Goal: Information Seeking & Learning: Check status

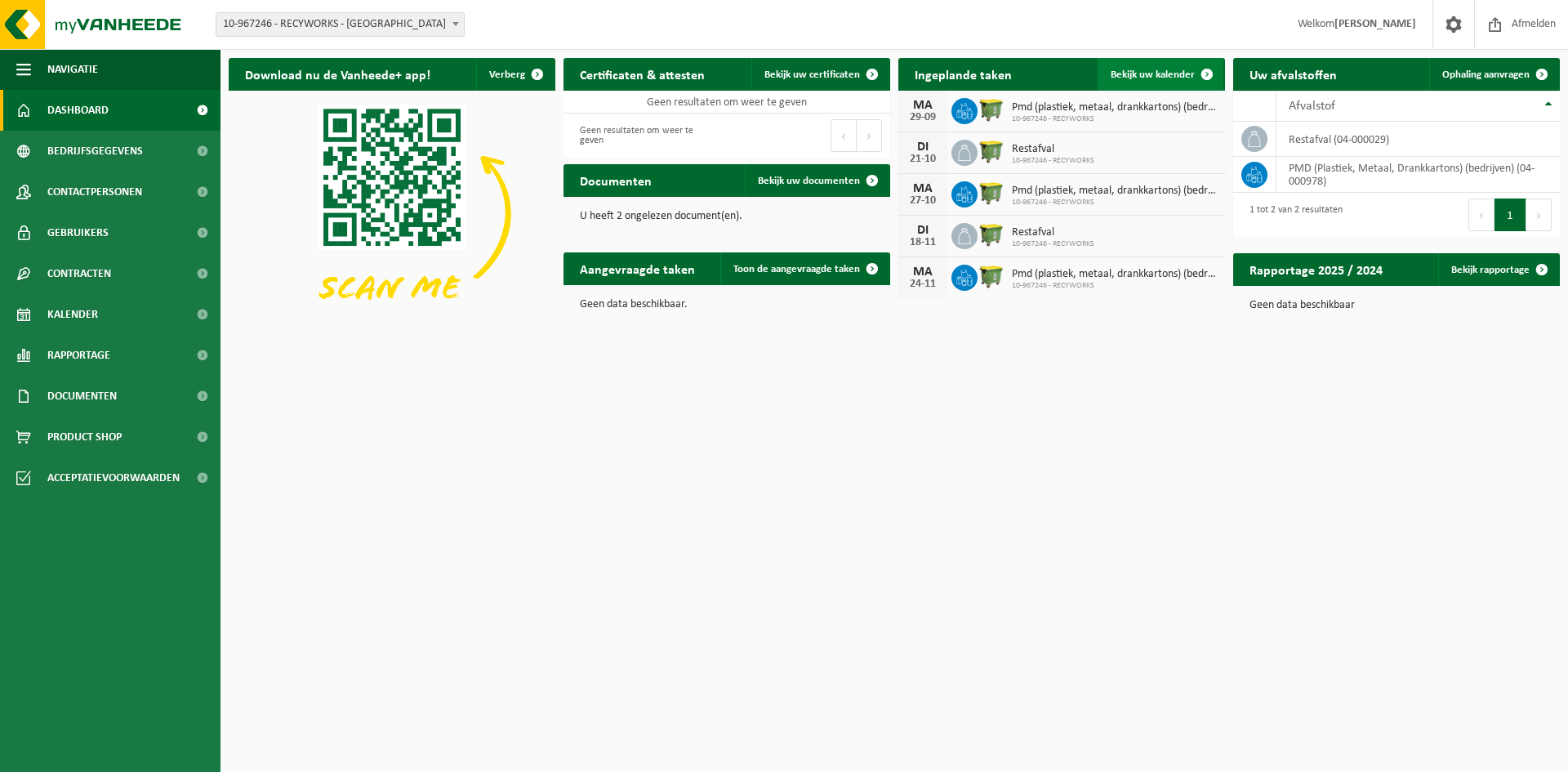
click at [1153, 67] on link "Bekijk uw kalender" at bounding box center [1160, 75] width 126 height 32
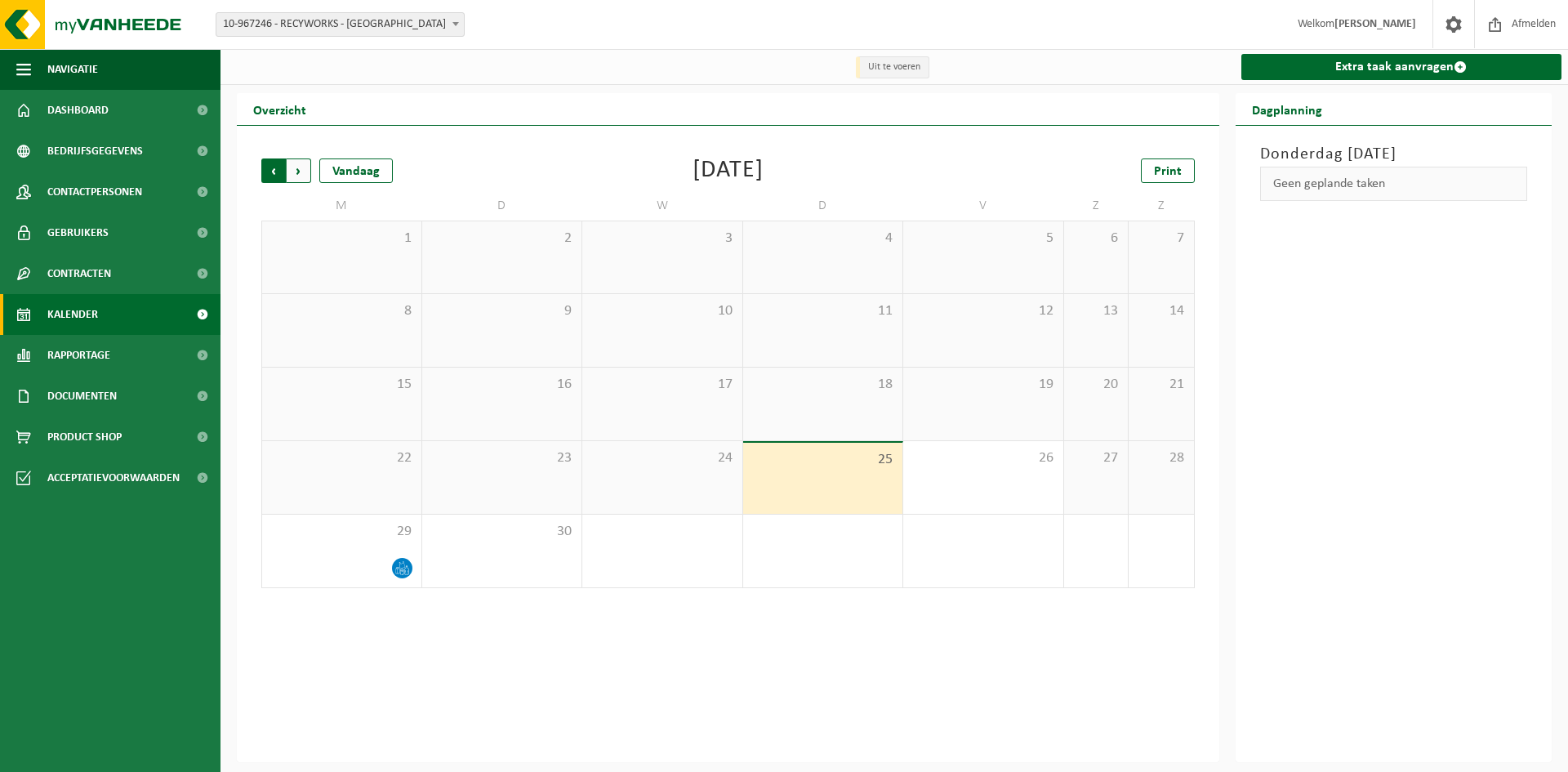
click at [307, 179] on span "Volgende" at bounding box center [299, 171] width 25 height 25
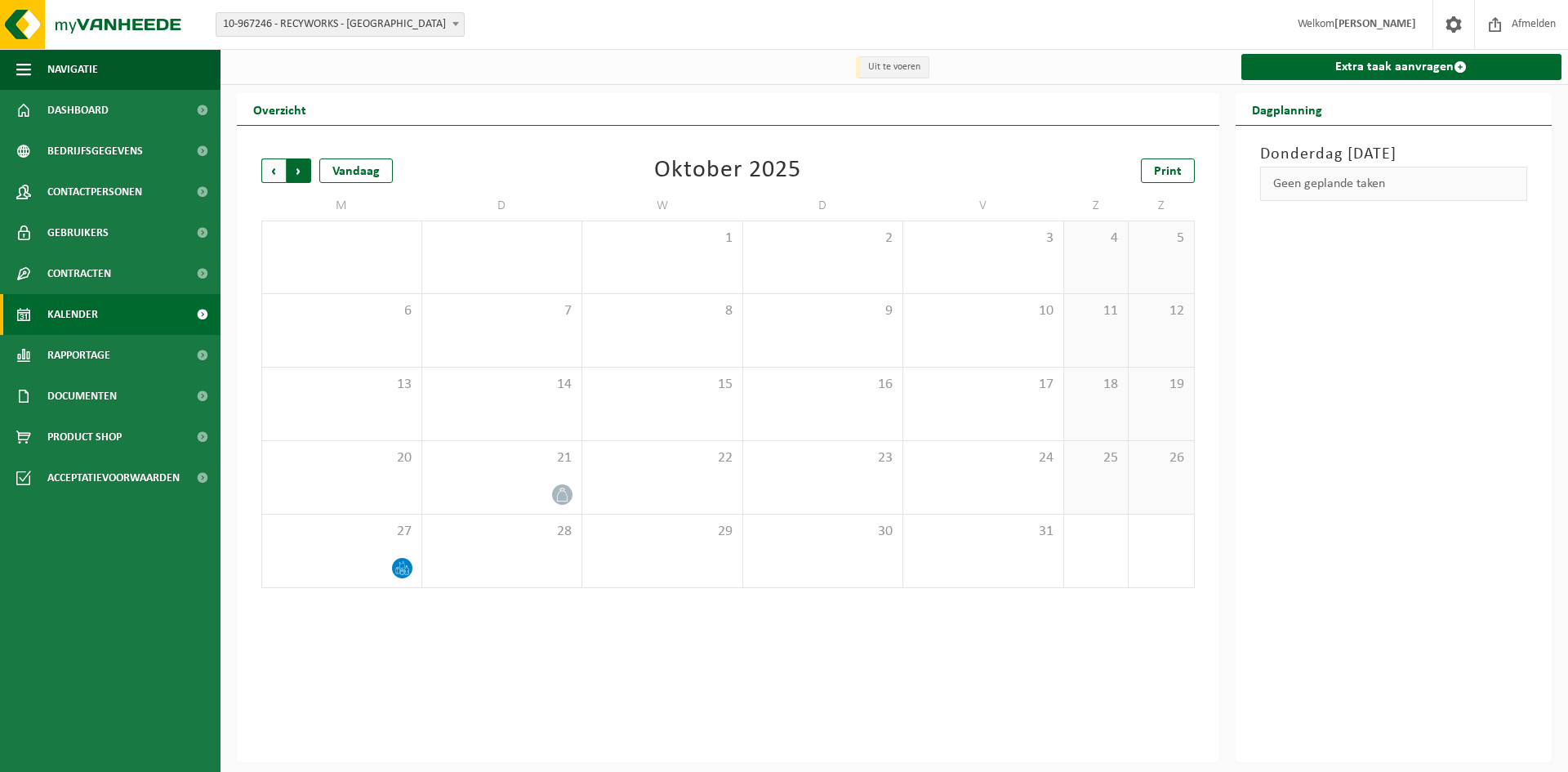
click at [270, 177] on span "Vorige" at bounding box center [274, 171] width 25 height 25
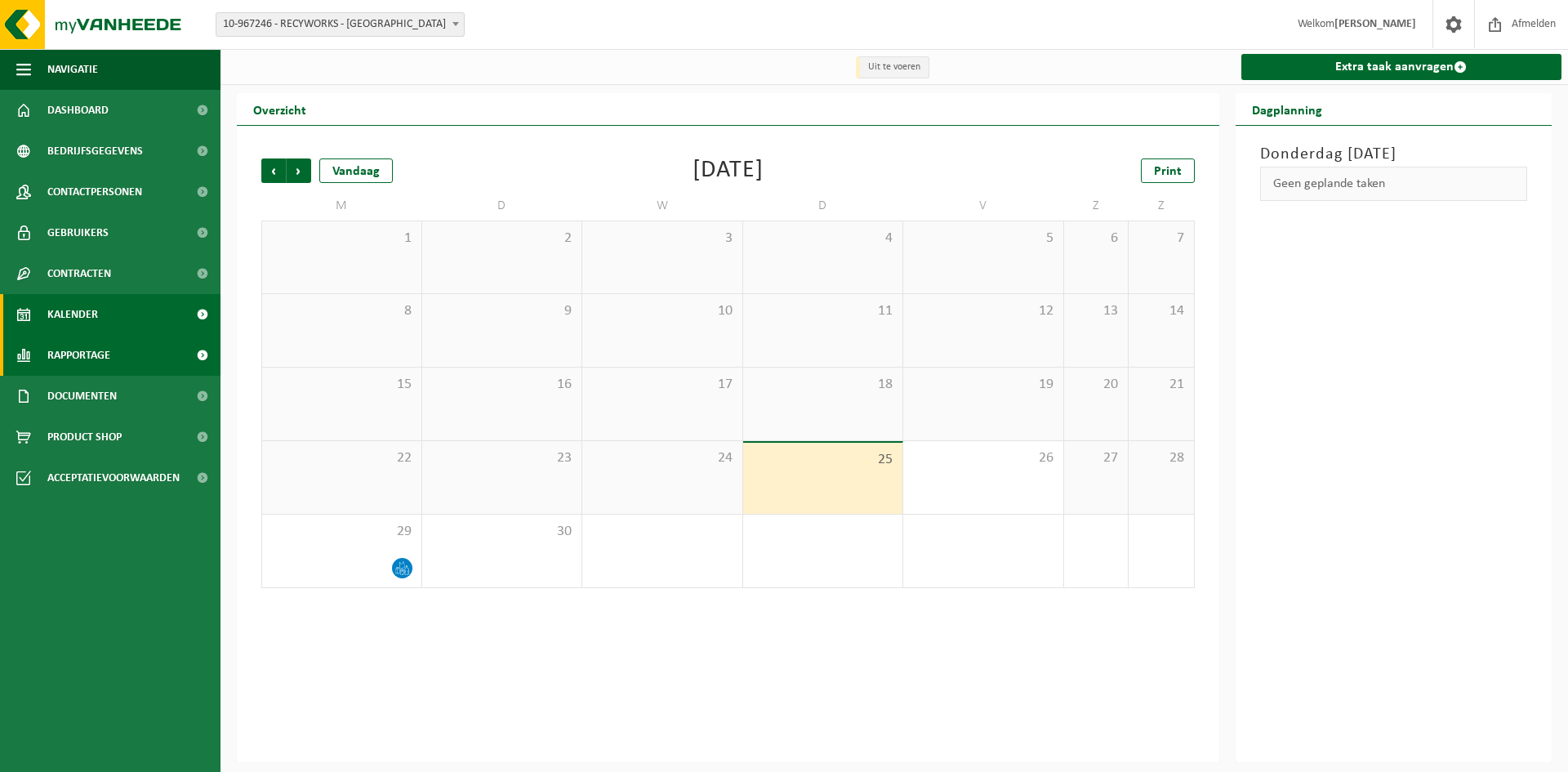
click at [95, 354] on span "Rapportage" at bounding box center [79, 355] width 63 height 41
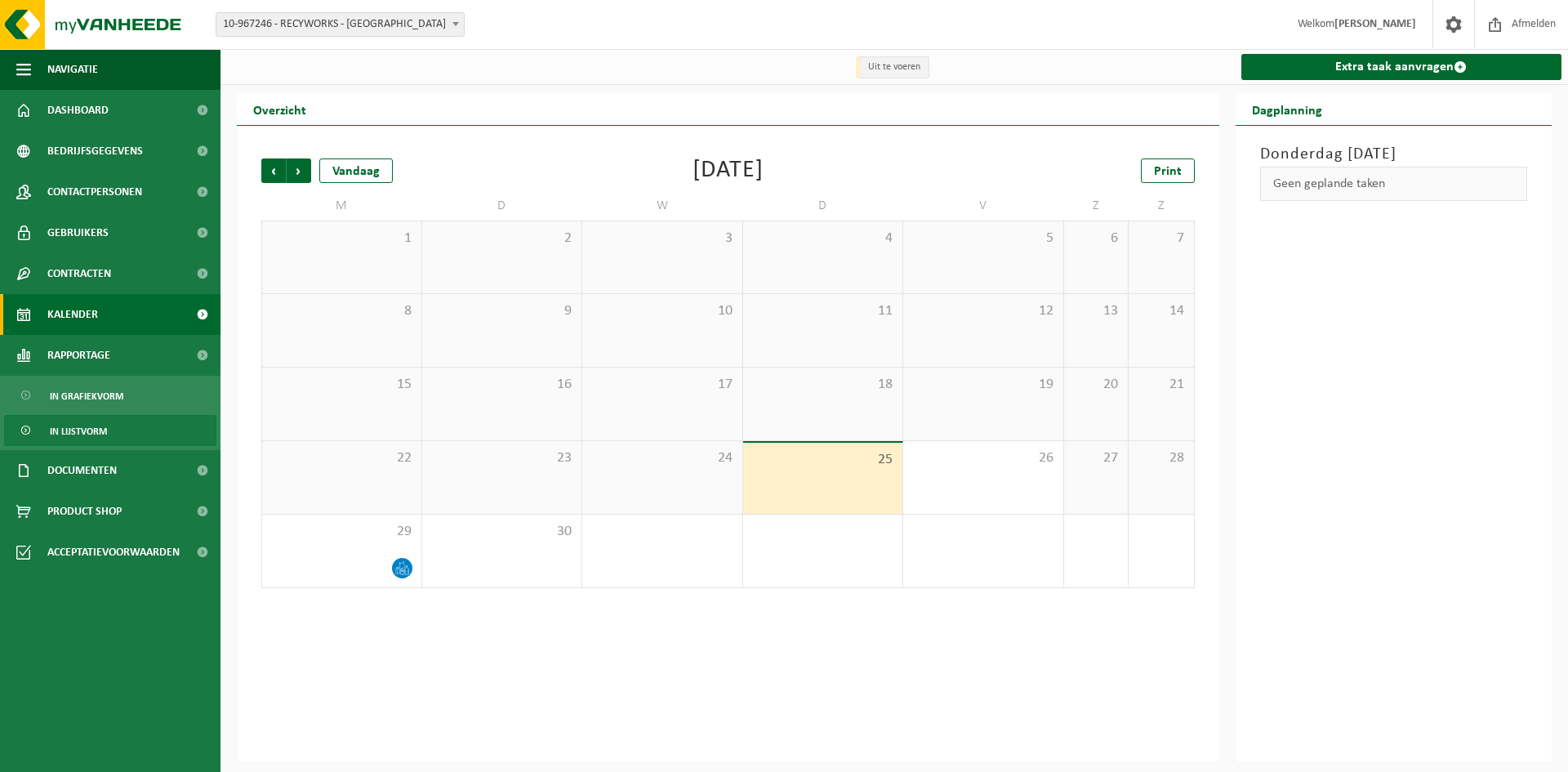
click at [89, 425] on span "In lijstvorm" at bounding box center [78, 431] width 57 height 31
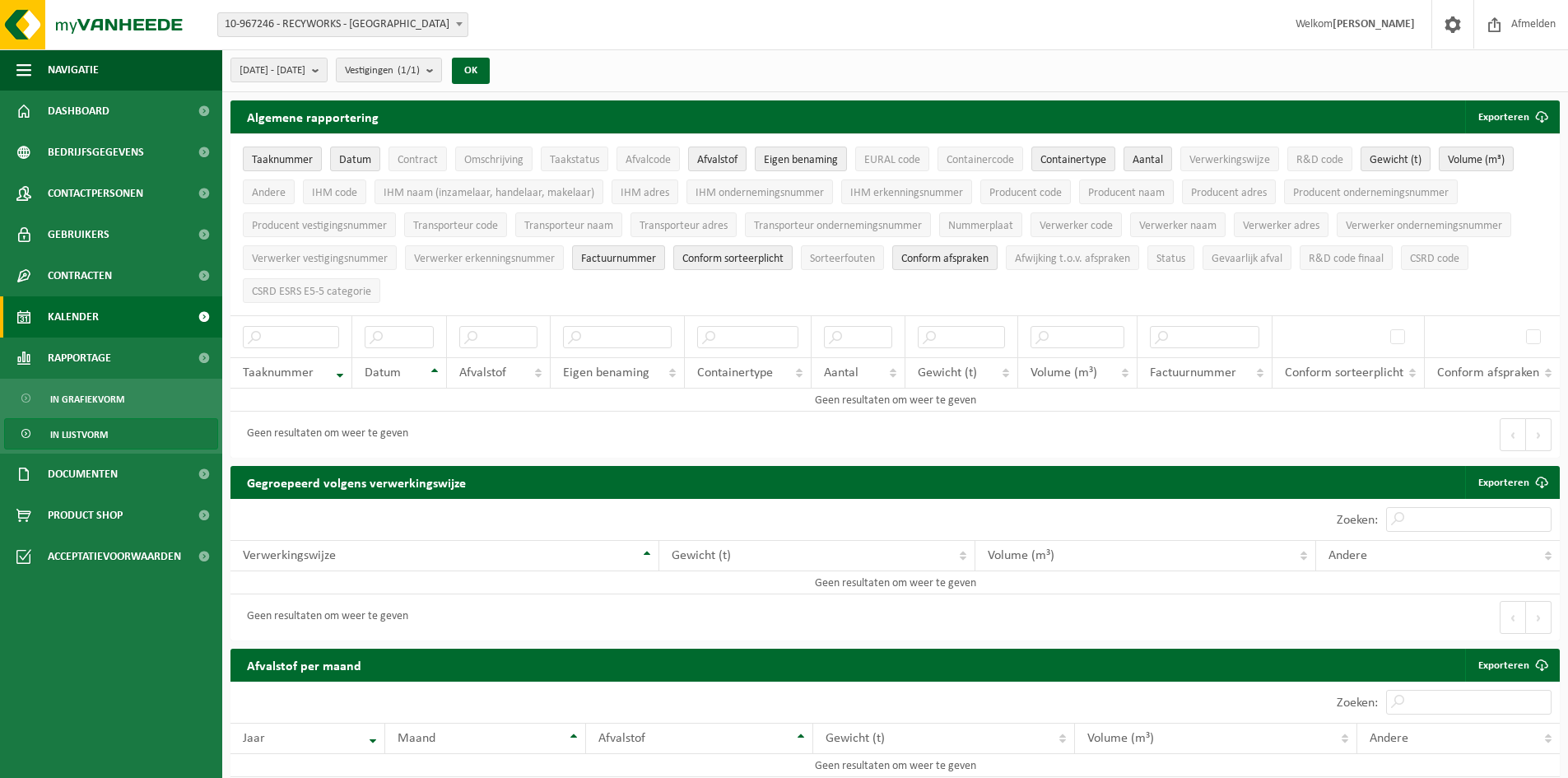
click at [83, 315] on span "Kalender" at bounding box center [73, 317] width 51 height 41
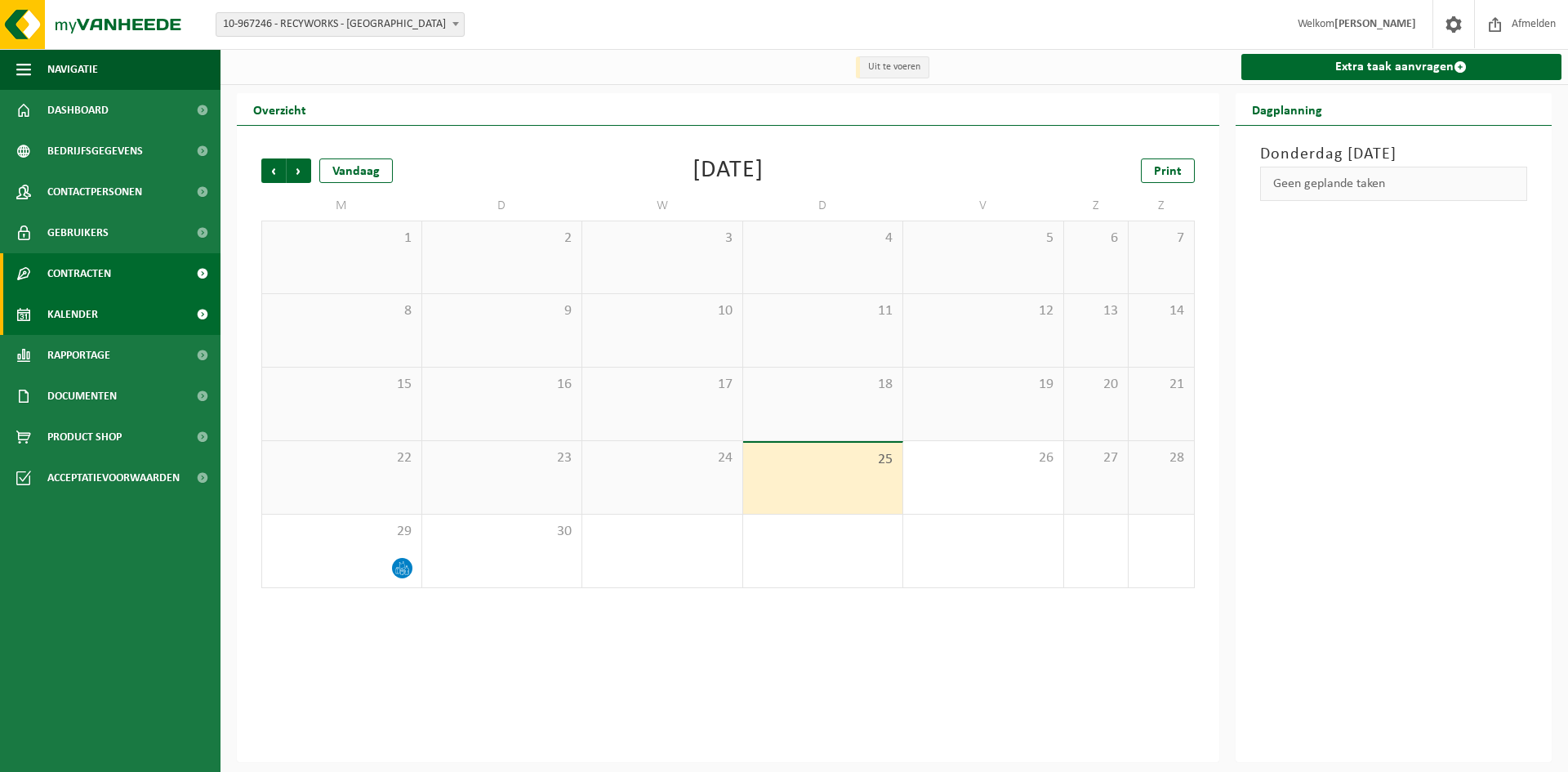
click at [82, 274] on span "Contracten" at bounding box center [79, 273] width 64 height 41
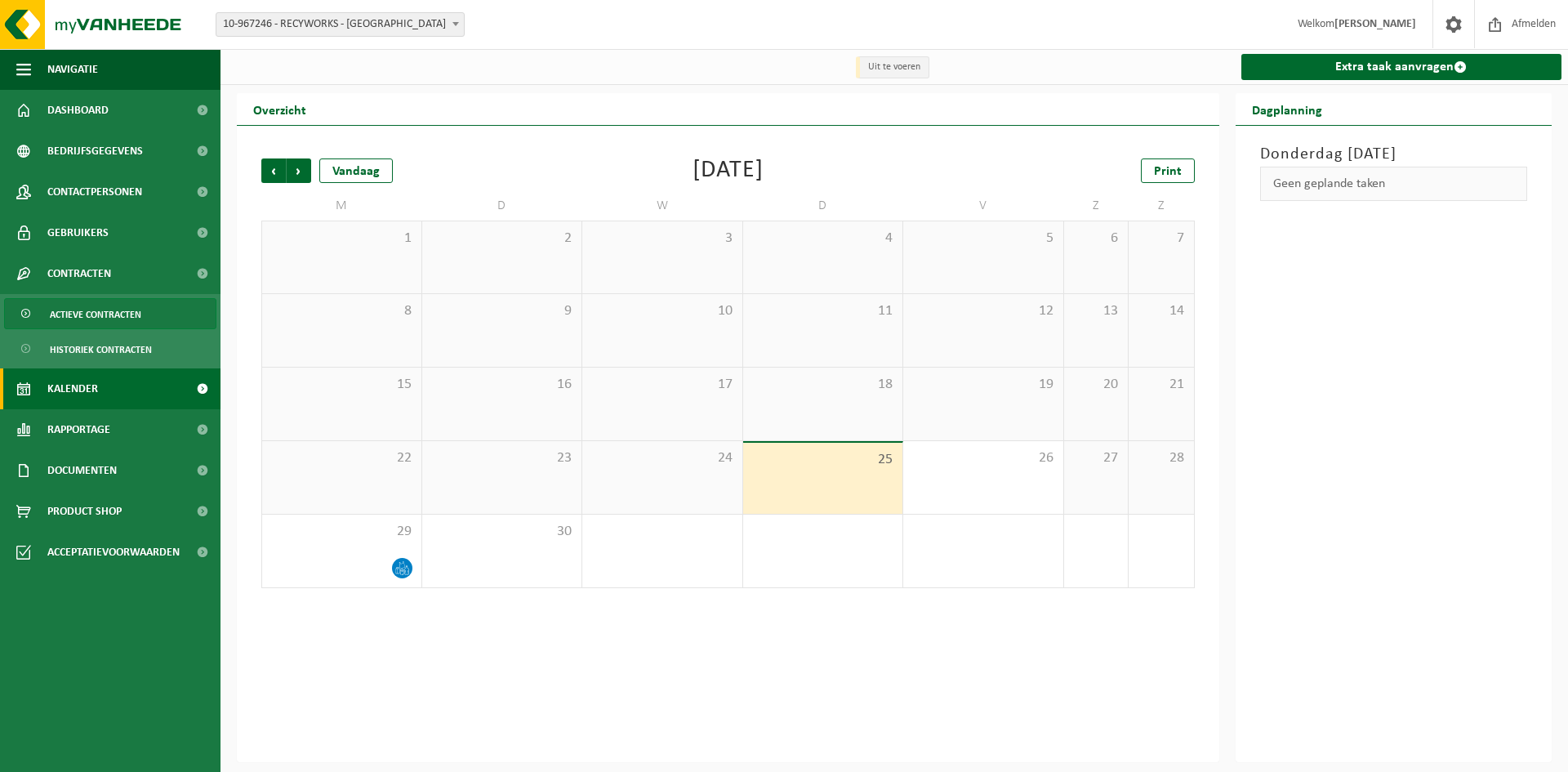
click at [86, 314] on span "Actieve contracten" at bounding box center [95, 314] width 92 height 31
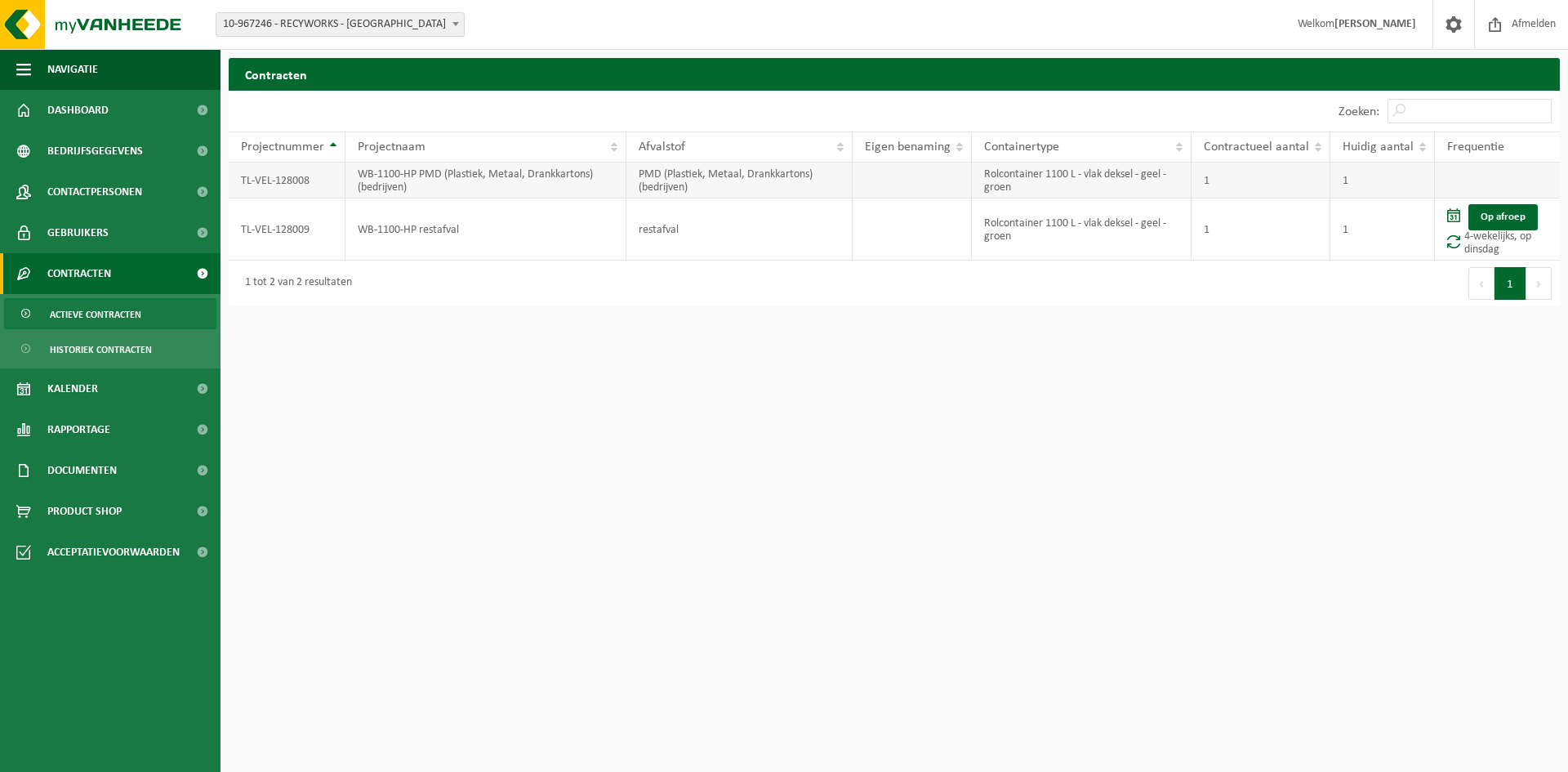
click at [383, 169] on td "WB-1100-HP PMD (Plastiek, Metaal, Drankkartons) (bedrijven)" at bounding box center [486, 181] width 281 height 36
click at [132, 310] on span "Actieve contracten" at bounding box center [95, 314] width 92 height 31
click at [117, 330] on ul "Actieve contracten Historiek contracten" at bounding box center [110, 332] width 221 height 75
click at [114, 345] on span "Historiek contracten" at bounding box center [100, 350] width 102 height 31
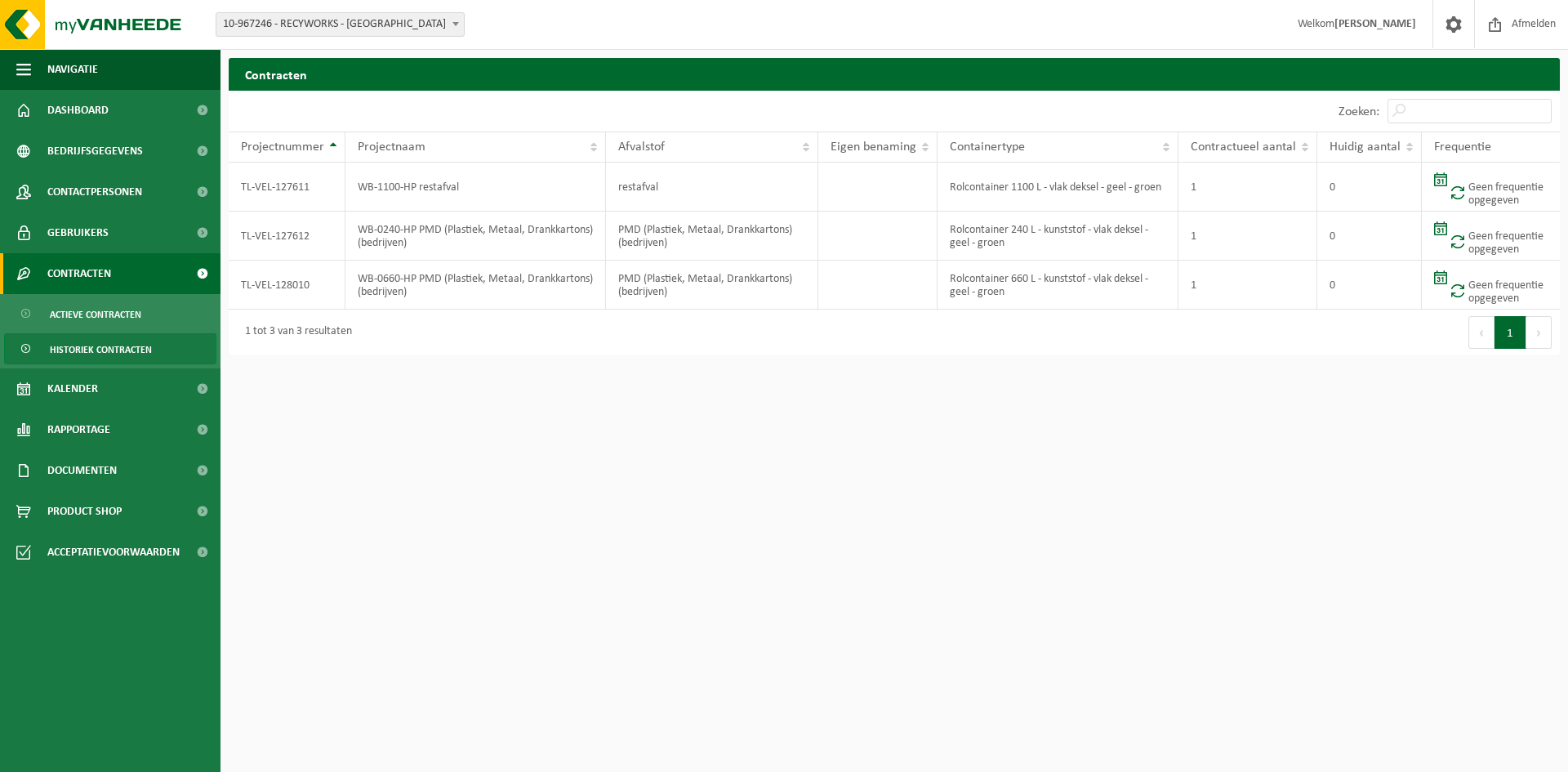
click at [89, 269] on span "Contracten" at bounding box center [79, 273] width 64 height 41
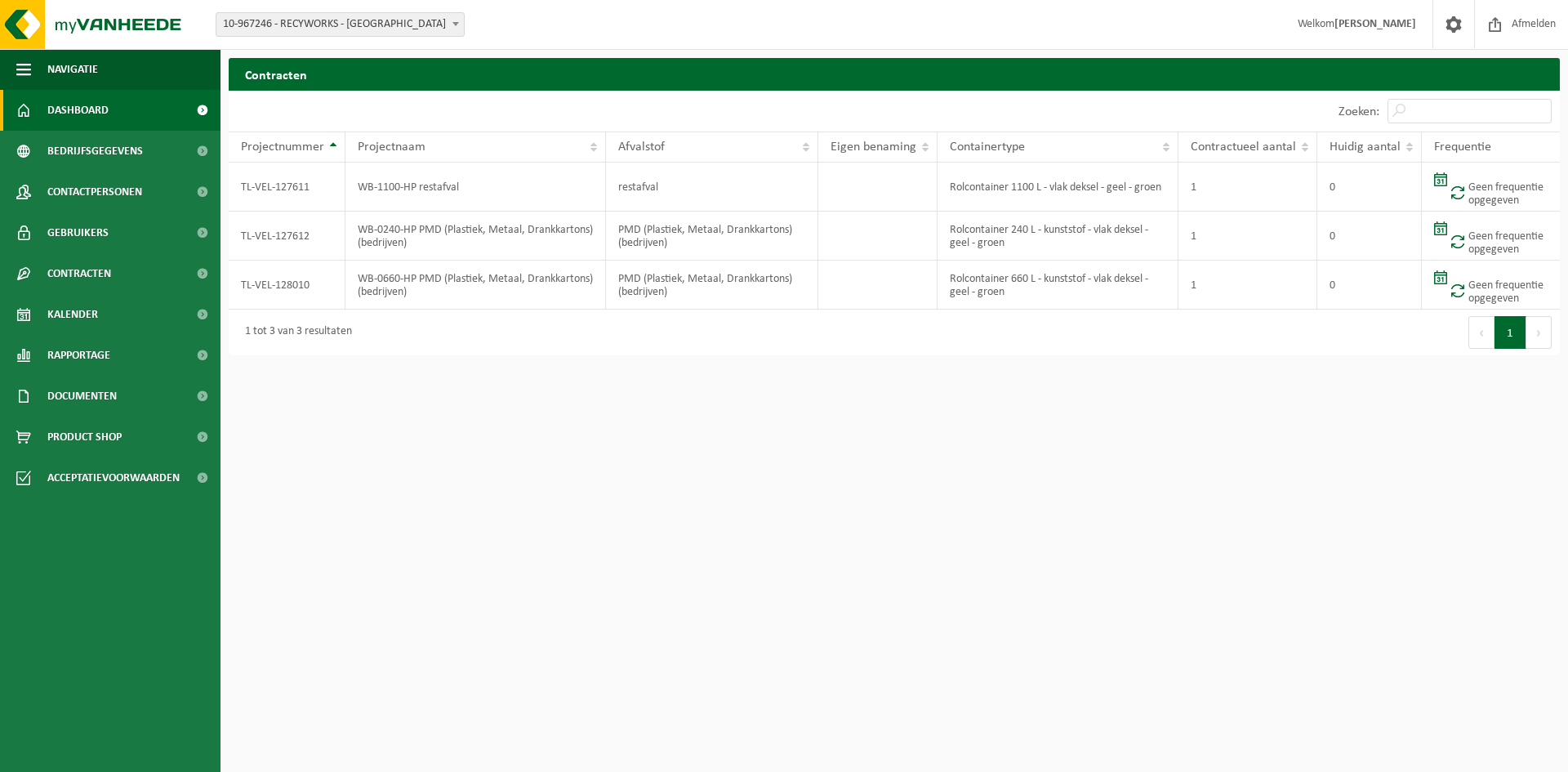
click at [144, 116] on link "Dashboard" at bounding box center [110, 110] width 221 height 41
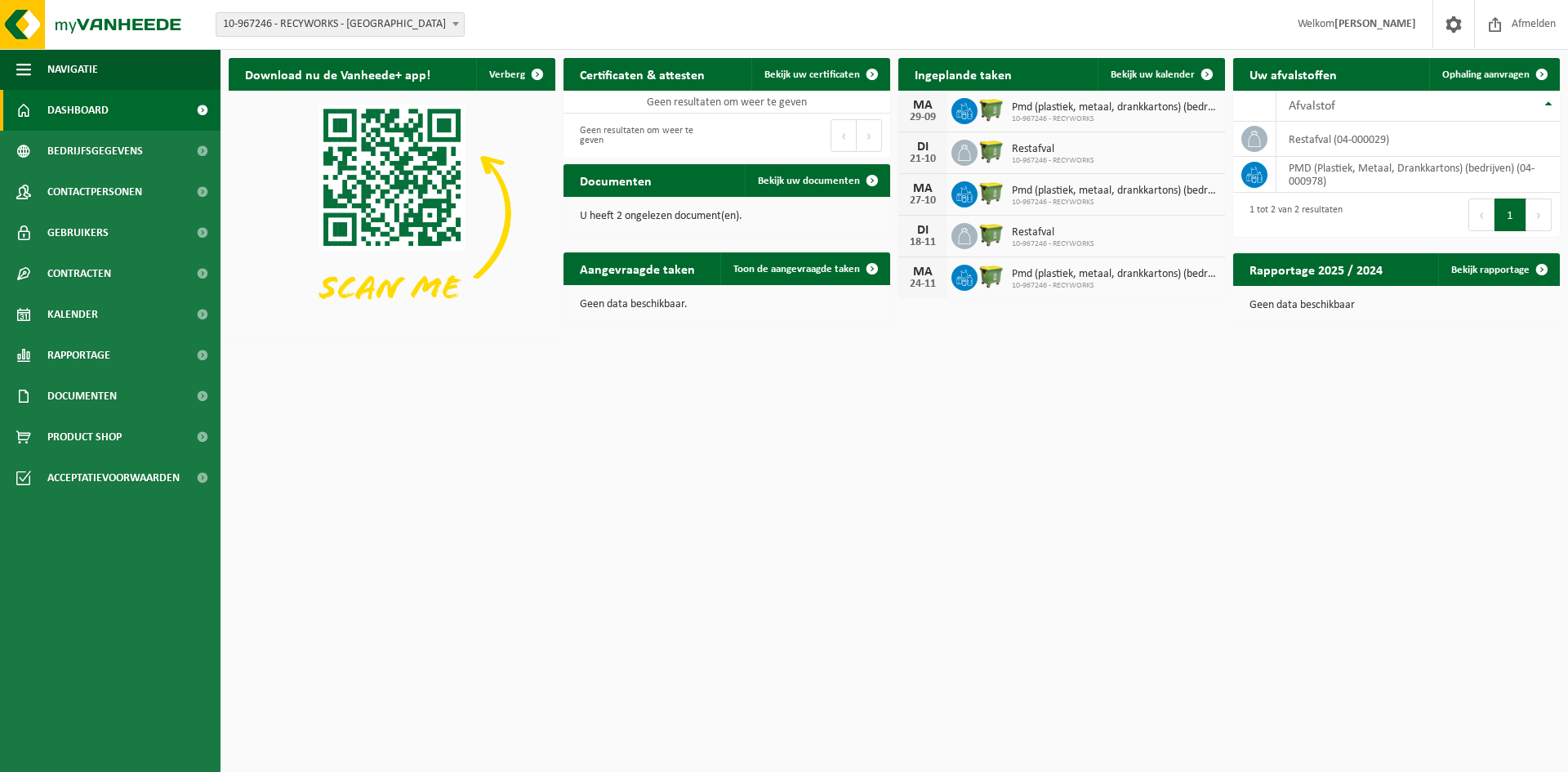
click at [656, 216] on p "U heeft 2 ongelezen document(en)." at bounding box center [727, 217] width 294 height 11
click at [836, 184] on span "Bekijk uw documenten" at bounding box center [809, 181] width 102 height 11
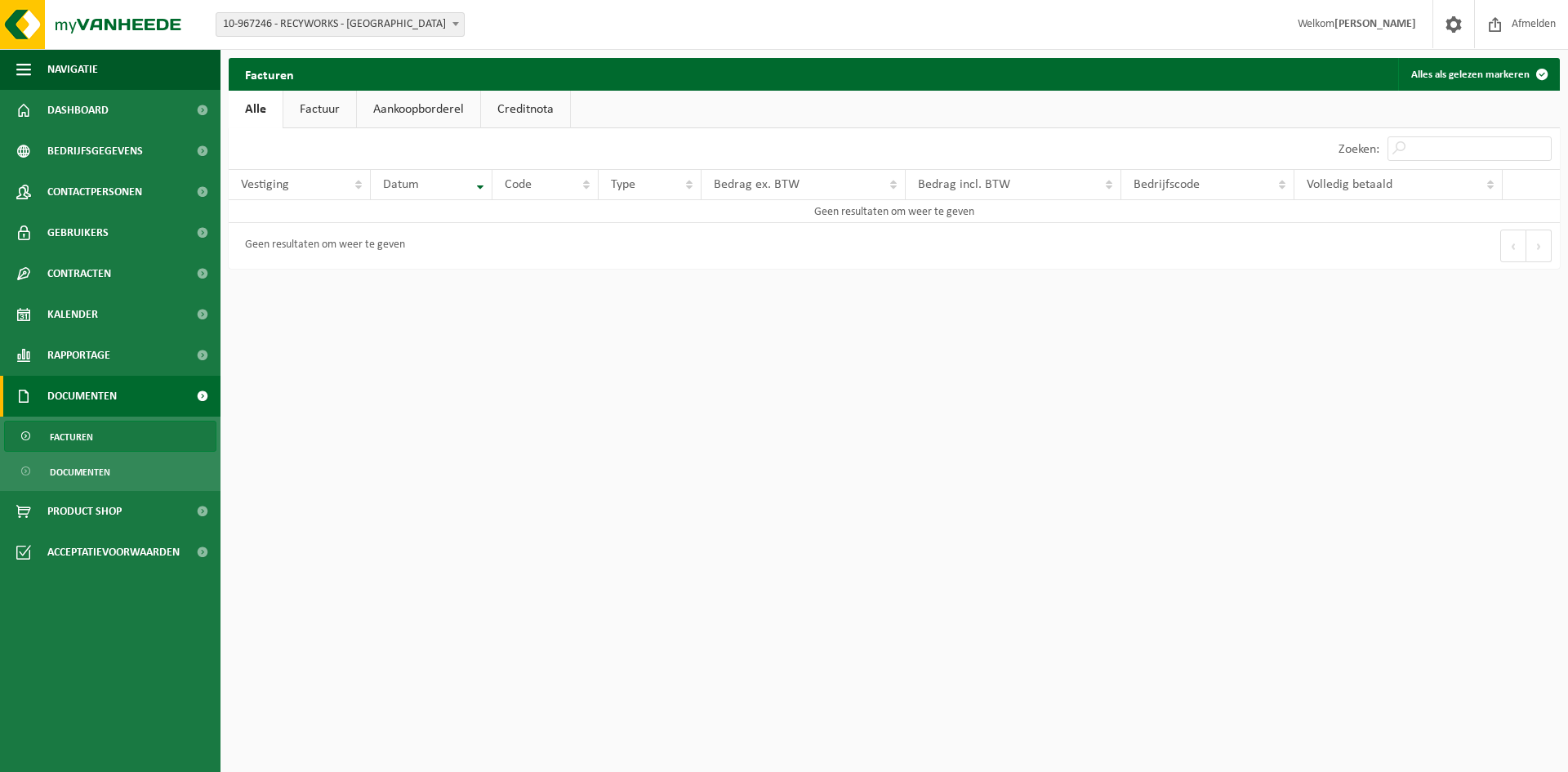
click at [329, 113] on link "Factuur" at bounding box center [320, 109] width 73 height 37
click at [382, 101] on link "Aankoopborderel" at bounding box center [419, 109] width 123 height 37
click at [514, 104] on link "Creditnota" at bounding box center [532, 109] width 89 height 37
click at [257, 104] on link "Alle" at bounding box center [255, 109] width 53 height 37
click at [397, 28] on span "10-967246 - RECYWORKS - [GEOGRAPHIC_DATA]" at bounding box center [340, 25] width 247 height 23
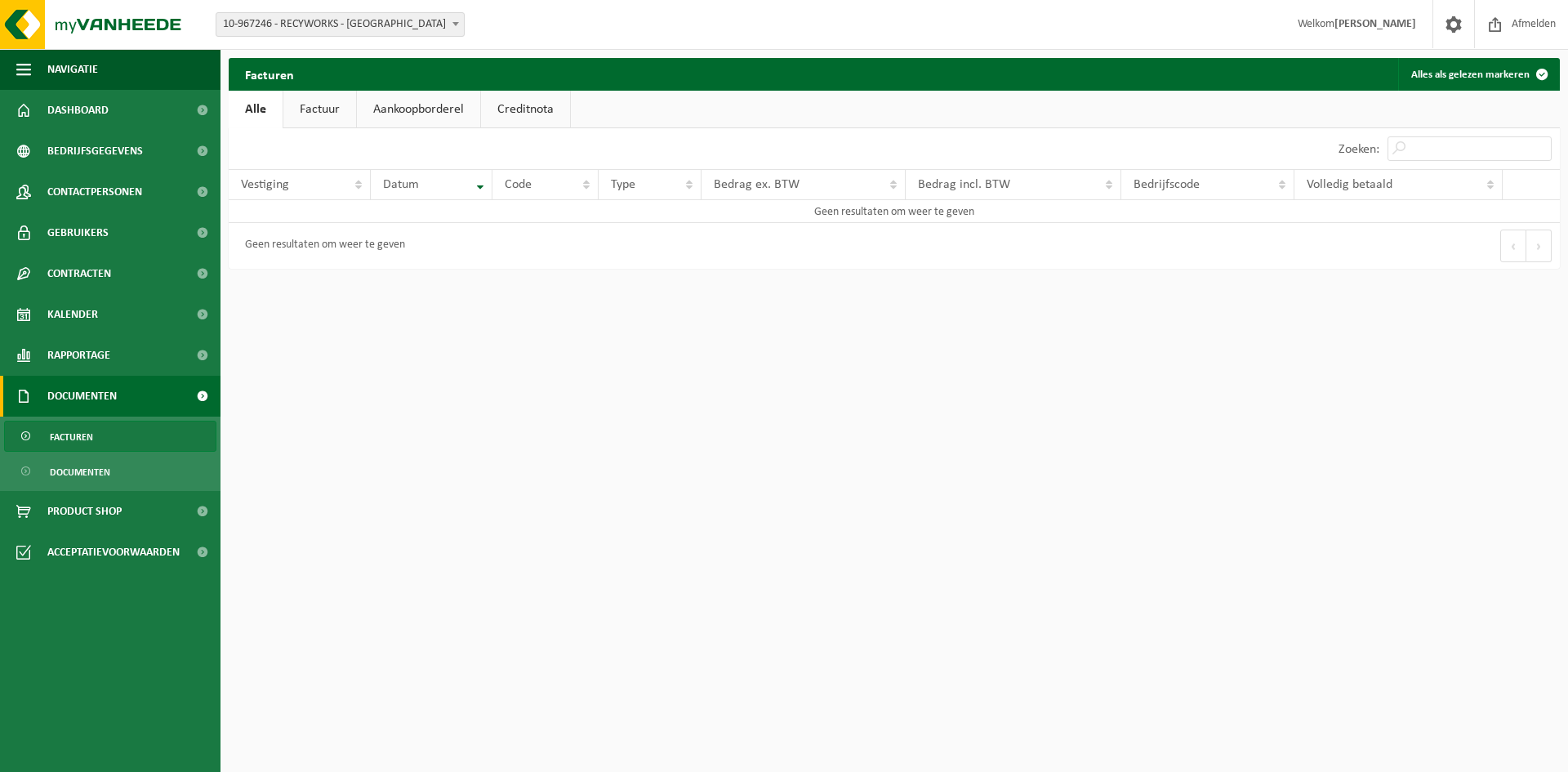
click at [397, 28] on span "10-967246 - RECYWORKS - [GEOGRAPHIC_DATA]" at bounding box center [340, 25] width 247 height 23
click at [80, 438] on span "Facturen" at bounding box center [71, 437] width 43 height 31
click at [320, 107] on link "Factuur" at bounding box center [320, 109] width 73 height 37
click at [68, 321] on span "Kalender" at bounding box center [73, 314] width 51 height 41
